Goal: Task Accomplishment & Management: Complete application form

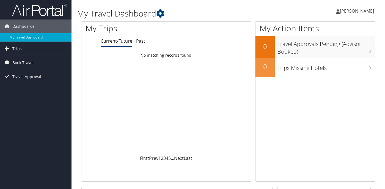
click at [366, 10] on span "[PERSON_NAME]" at bounding box center [357, 11] width 34 height 6
click at [327, 51] on link "View Travel Profile" at bounding box center [342, 48] width 61 height 9
click at [33, 62] on span "Book Travel" at bounding box center [22, 63] width 21 height 14
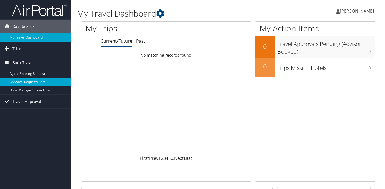
click at [45, 82] on link "Approval Request (Beta)" at bounding box center [35, 82] width 71 height 8
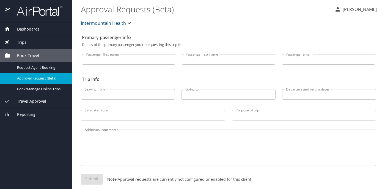
select select "US"
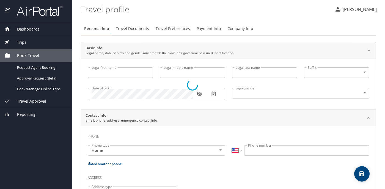
type input "[PERSON_NAME]"
type input "Grace"
type input "[PERSON_NAME]"
type input "[DEMOGRAPHIC_DATA]"
select select "US"
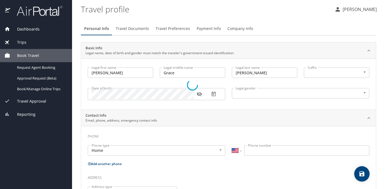
select select "US"
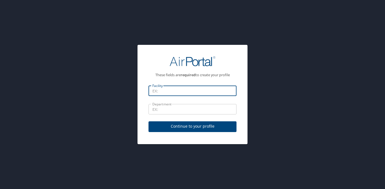
click at [172, 91] on input "Facility" at bounding box center [192, 90] width 88 height 10
click at [218, 94] on input "Classic Air Medical FOMJO" at bounding box center [192, 90] width 88 height 10
type input "Classic Air Medical FOMO"
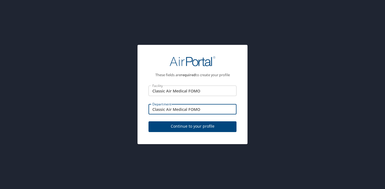
type input "Classic Air Medical FOMO"
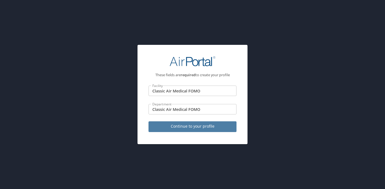
click at [222, 127] on span "Continue to your profile" at bounding box center [192, 126] width 79 height 7
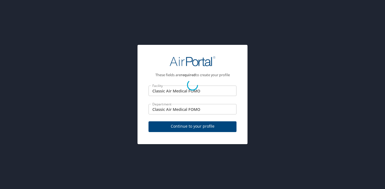
select select "US"
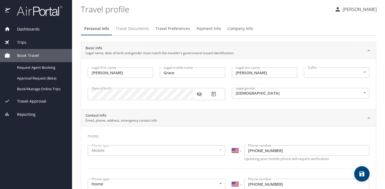
click at [144, 31] on span "Travel Documents" at bounding box center [132, 28] width 33 height 7
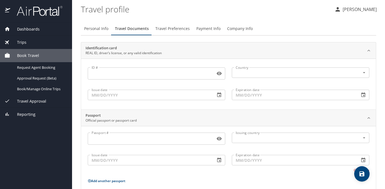
click at [159, 72] on input "ID #" at bounding box center [150, 73] width 125 height 10
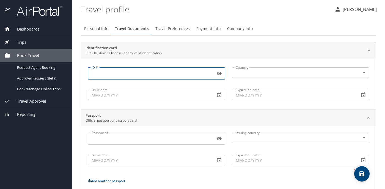
scroll to position [62, 0]
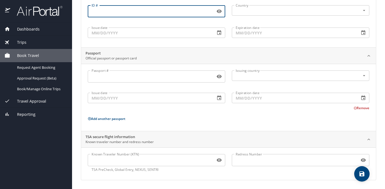
click at [134, 158] on input "Known Traveler Number (KTN)" at bounding box center [150, 160] width 125 height 10
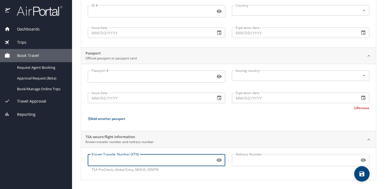
paste input "158924351"
type input "158924351"
click at [275, 137] on div "TSA secure flight information Known traveler number and redress number" at bounding box center [223, 139] width 277 height 10
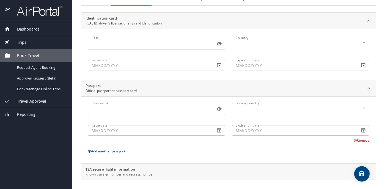
scroll to position [0, 0]
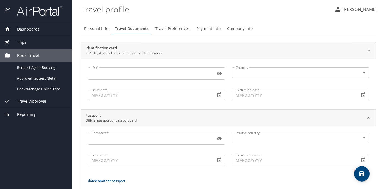
click at [146, 74] on input "ID #" at bounding box center [150, 73] width 125 height 10
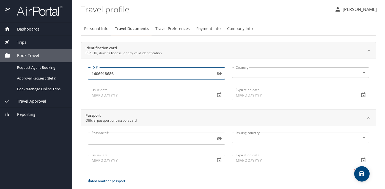
type input "1406918686"
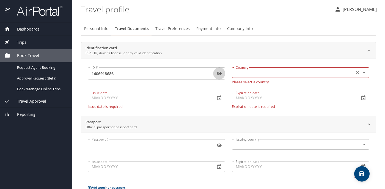
click at [318, 73] on input "text" at bounding box center [292, 72] width 118 height 7
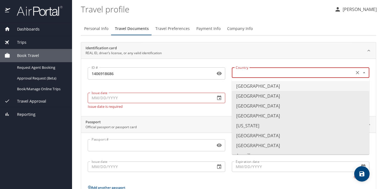
click at [304, 88] on li "[GEOGRAPHIC_DATA]" at bounding box center [300, 86] width 137 height 10
type input "[GEOGRAPHIC_DATA]"
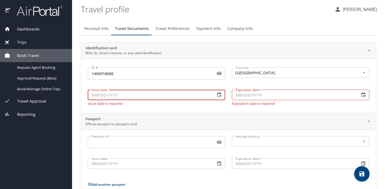
click at [156, 99] on input "Issue date" at bounding box center [149, 95] width 123 height 10
type input "[DATE]"
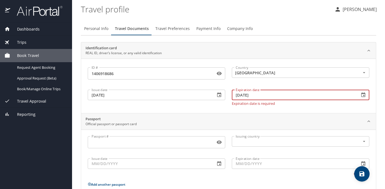
type input "[DATE]"
click at [150, 108] on div "ID # 1406918686 ID # Country [GEOGRAPHIC_DATA] Country Issue date [DATE] Issue …" at bounding box center [228, 86] width 295 height 54
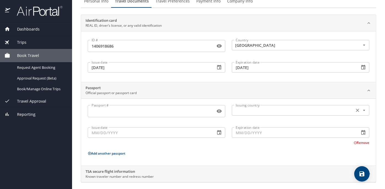
scroll to position [30, 0]
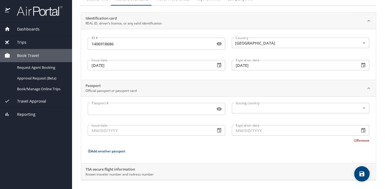
click at [361, 143] on p "Remove" at bounding box center [361, 140] width 16 height 7
click at [361, 140] on button "Remove" at bounding box center [361, 140] width 16 height 5
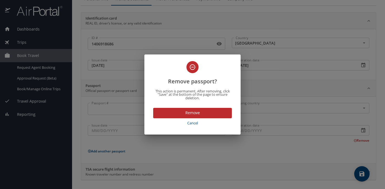
click at [188, 124] on span "Cancel" at bounding box center [192, 123] width 74 height 6
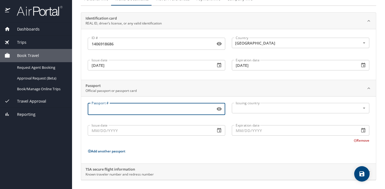
click at [149, 110] on input "Passport #" at bounding box center [150, 109] width 125 height 10
type input "665111084"
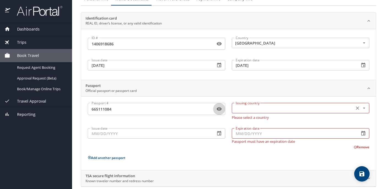
click at [364, 108] on icon "Open" at bounding box center [364, 107] width 2 height 1
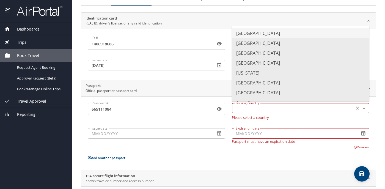
click at [313, 34] on li "[GEOGRAPHIC_DATA]" at bounding box center [300, 33] width 137 height 10
type input "[GEOGRAPHIC_DATA]"
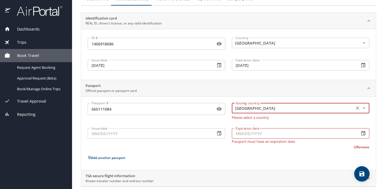
click at [171, 134] on input "Issue date" at bounding box center [149, 133] width 123 height 10
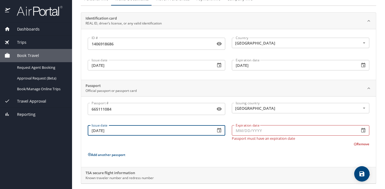
type input "[DATE]"
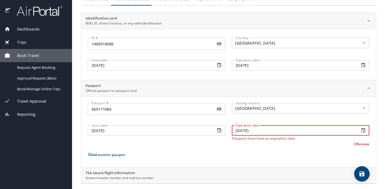
type input "[DATE]"
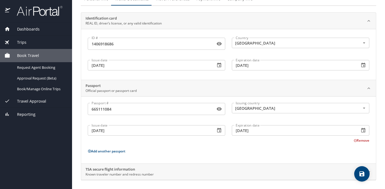
click at [239, 157] on div "Passport # [PASSPORT] Passport # Issuing country [GEOGRAPHIC_DATA] Issuing coun…" at bounding box center [228, 131] width 281 height 56
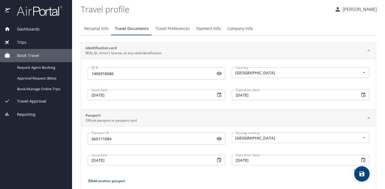
click at [170, 31] on span "Travel Preferences" at bounding box center [172, 28] width 34 height 7
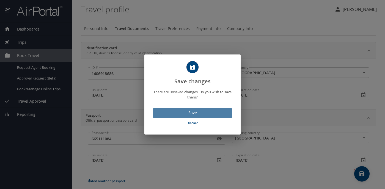
click at [201, 112] on span "Save" at bounding box center [192, 112] width 70 height 7
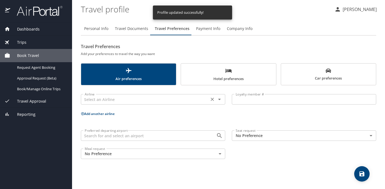
click at [219, 105] on div "Airline Airline" at bounding box center [153, 99] width 144 height 14
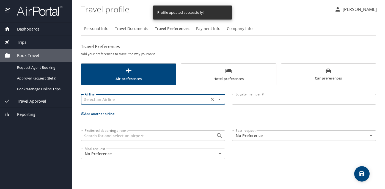
click at [219, 101] on icon "Open" at bounding box center [219, 99] width 7 height 7
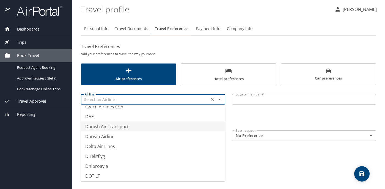
scroll to position [1636, 0]
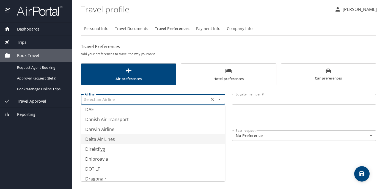
click at [148, 142] on li "Delta Air Lines" at bounding box center [153, 139] width 144 height 10
type input "Delta Air Lines"
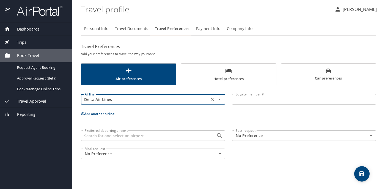
click at [266, 96] on input "Loyalty member #" at bounding box center [304, 99] width 144 height 10
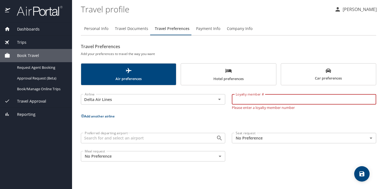
paste input "9"
type input "9043645903"
click at [187, 123] on div "Airline Delta Air Lines Airline Loyalty member # 9043645903 Loyalty member # Pl…" at bounding box center [228, 126] width 295 height 76
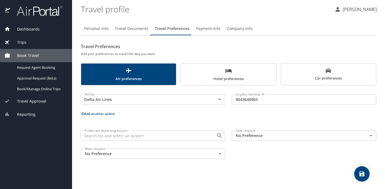
click at [174, 140] on div "Preferred departing airport" at bounding box center [153, 135] width 144 height 10
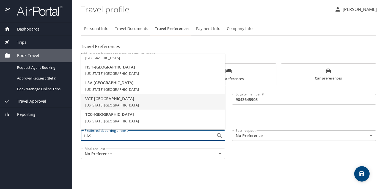
scroll to position [84, 0]
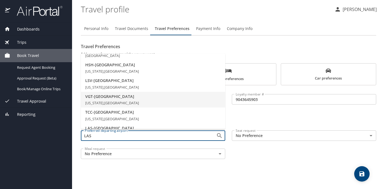
click at [170, 98] on span "VGT - [GEOGRAPHIC_DATA]" at bounding box center [152, 96] width 135 height 6
type input "VGT - [GEOGRAPHIC_DATA]"
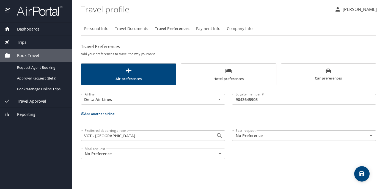
click at [294, 135] on body "Dashboards My Travel Dashboard Trips Current / Future Trips Past Trips Trips Mi…" at bounding box center [192, 94] width 385 height 189
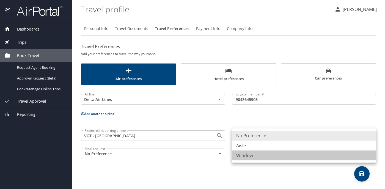
click at [287, 157] on li "Window" at bounding box center [304, 155] width 144 height 10
type input "Window"
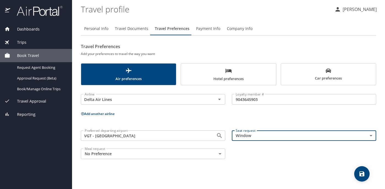
click at [221, 152] on body "Dashboards My Travel Dashboard Trips Current / Future Trips Past Trips Trips Mi…" at bounding box center [192, 94] width 385 height 189
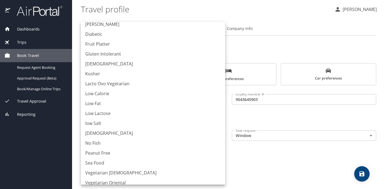
scroll to position [0, 0]
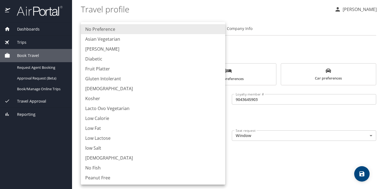
click at [286, 159] on div at bounding box center [192, 94] width 385 height 189
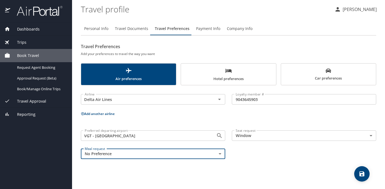
click at [214, 71] on span "Hotel preferences" at bounding box center [228, 74] width 88 height 15
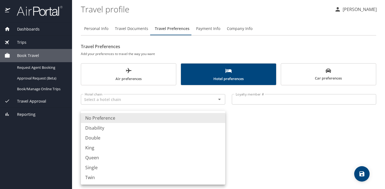
click at [181, 138] on body "Dashboards My Travel Dashboard Trips Current / Future Trips Past Trips Trips Mi…" at bounding box center [192, 94] width 385 height 189
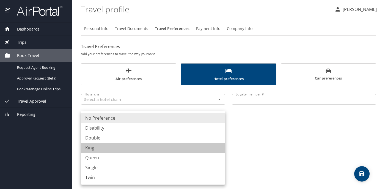
click at [181, 143] on li "King" at bounding box center [153, 148] width 144 height 10
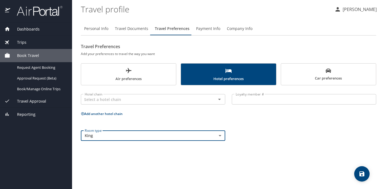
type input "King"
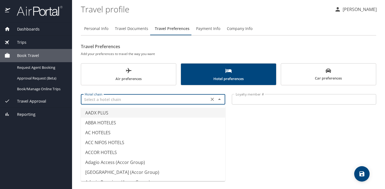
click at [173, 102] on input "text" at bounding box center [144, 99] width 125 height 7
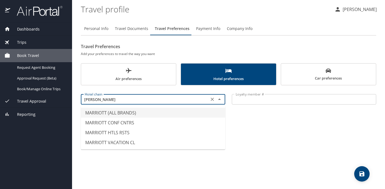
click at [167, 110] on li "MARRIOTT (ALL BRANDS)" at bounding box center [153, 113] width 144 height 10
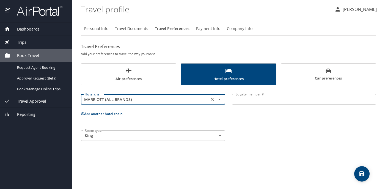
type input "MARRIOTT (ALL BRANDS)"
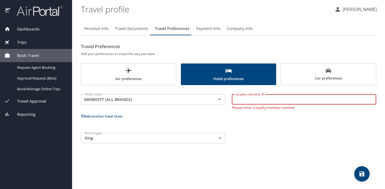
click at [256, 98] on input "Loyalty member #" at bounding box center [304, 99] width 144 height 10
type input "024587124"
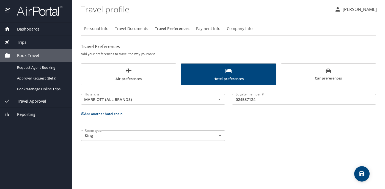
click at [240, 129] on div "Hotel chain MARRIOTT (ALL BRANDS) Hotel chain Loyalty member # 024587124 Loyalt…" at bounding box center [228, 116] width 295 height 56
click at [205, 29] on span "Payment Info" at bounding box center [208, 28] width 24 height 7
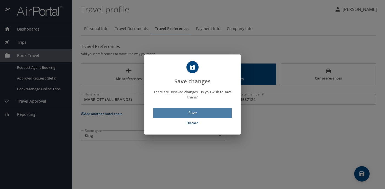
click at [185, 111] on span "Save" at bounding box center [192, 112] width 70 height 7
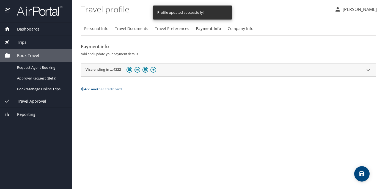
click at [244, 33] on button "Company Info" at bounding box center [240, 28] width 32 height 13
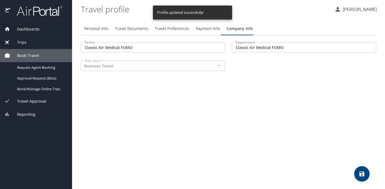
click at [218, 67] on div at bounding box center [218, 66] width 7 height 8
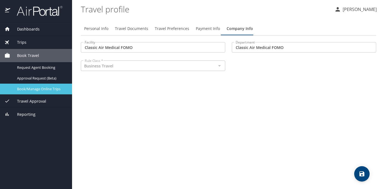
click at [54, 88] on span "Book/Manage Online Trips" at bounding box center [41, 88] width 48 height 5
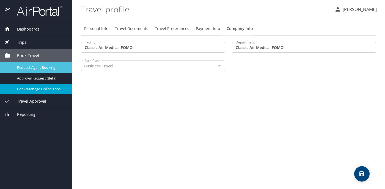
click at [52, 68] on span "Request Agent Booking" at bounding box center [41, 67] width 48 height 5
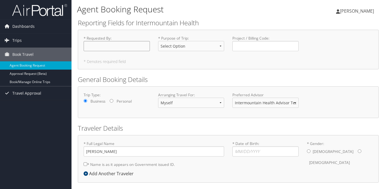
click at [143, 48] on input "* Requested By : Required" at bounding box center [117, 46] width 66 height 10
type input "[PERSON_NAME]"
select select "Conf or Education"
click option "Conf or Education" at bounding box center [0, 0] width 0 height 0
click at [255, 45] on input "Project / Billing Code : Required" at bounding box center [265, 46] width 66 height 10
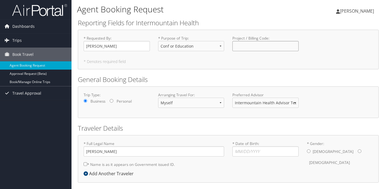
scroll to position [23, 0]
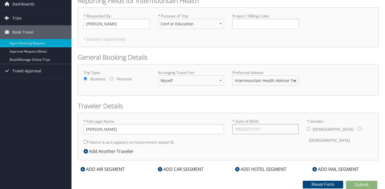
click at [265, 130] on input "* Date of Birth: Invalid Date" at bounding box center [265, 129] width 66 height 10
type input "08/23/1994"
click at [332, 135] on label "[DEMOGRAPHIC_DATA]" at bounding box center [329, 140] width 41 height 10
click at [358, 129] on input "* Gender: Male Female" at bounding box center [360, 129] width 4 height 4
radio input "true"
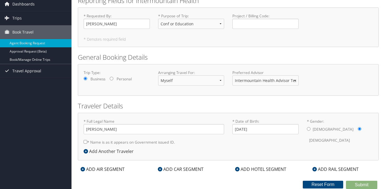
click at [311, 103] on h2 "Traveler Details" at bounding box center [228, 105] width 301 height 9
click at [255, 166] on div "ADD HOTEL SEGMENT" at bounding box center [260, 169] width 57 height 7
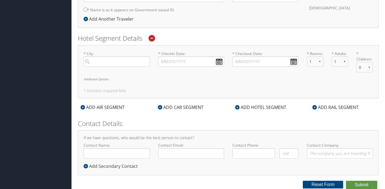
scroll to position [154, 0]
click at [121, 59] on input "search" at bounding box center [117, 61] width 66 height 10
click at [117, 74] on div "Boise (BOI ID)" at bounding box center [117, 72] width 59 height 7
click at [117, 66] on input "BOISE" at bounding box center [117, 61] width 66 height 10
type input "Boise"
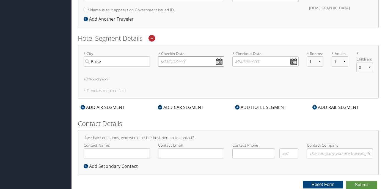
click at [200, 62] on input "* Checkin Date: Dates must be valid" at bounding box center [191, 61] width 66 height 10
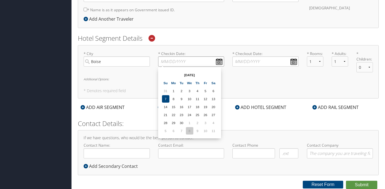
scroll to position [155, 0]
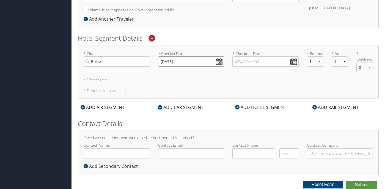
type input "10/20/2025"
type input "10/23/2025"
click at [289, 81] on div "* City Boise Required * Checkin Date: 10/20/2025 Dates must be valid * Checkout…" at bounding box center [228, 71] width 301 height 53
click at [359, 184] on button "Submit" at bounding box center [361, 185] width 31 height 8
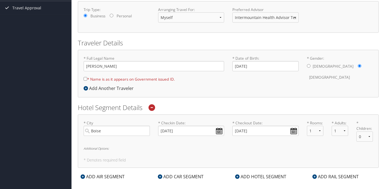
scroll to position [81, 0]
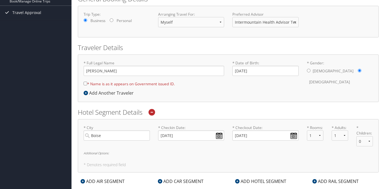
click at [86, 84] on input "* Name is as it appears on Government issued ID." at bounding box center [86, 84] width 4 height 4
checkbox input "true"
click at [225, 96] on div "* Full Legal Name Kira Grace Peltola * Name is as it appears on Government issu…" at bounding box center [228, 78] width 301 height 48
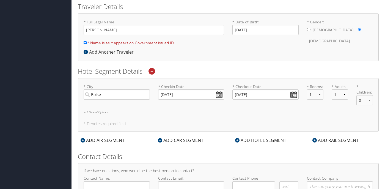
scroll to position [155, 0]
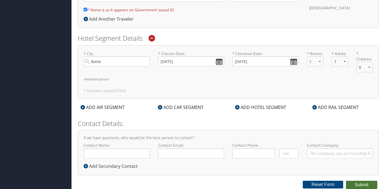
click at [357, 184] on button "Submit" at bounding box center [361, 185] width 31 height 8
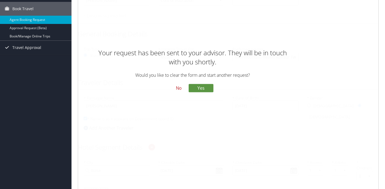
scroll to position [0, 0]
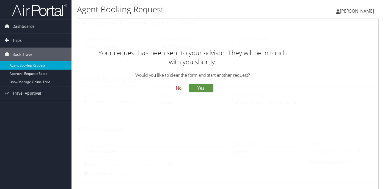
click at [178, 88] on button "No" at bounding box center [178, 88] width 14 height 9
